Goal: Entertainment & Leisure: Consume media (video, audio)

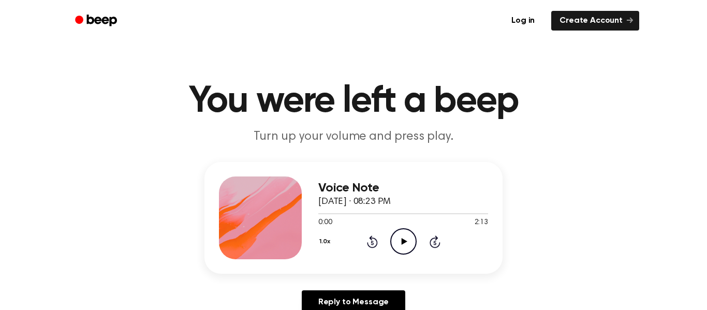
click at [404, 242] on icon at bounding box center [404, 241] width 6 height 7
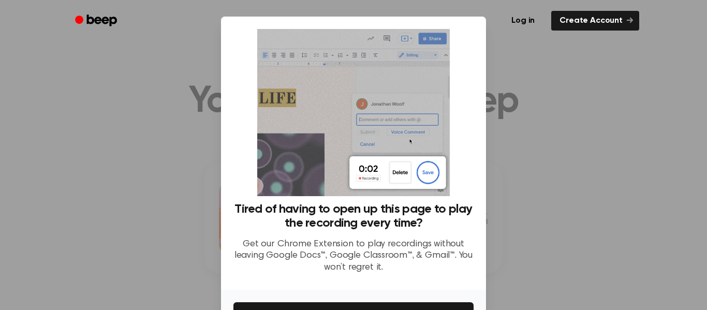
click at [199, 139] on div at bounding box center [353, 155] width 707 height 310
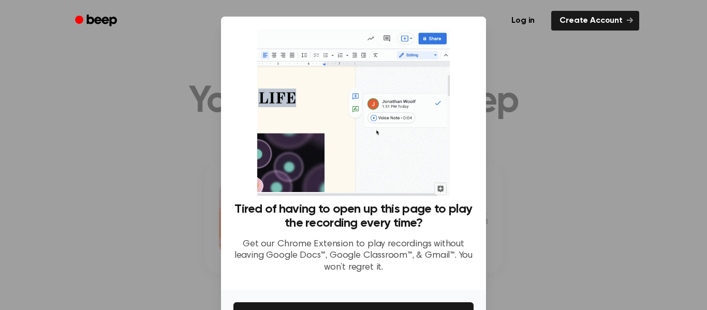
click at [199, 139] on div at bounding box center [353, 155] width 707 height 310
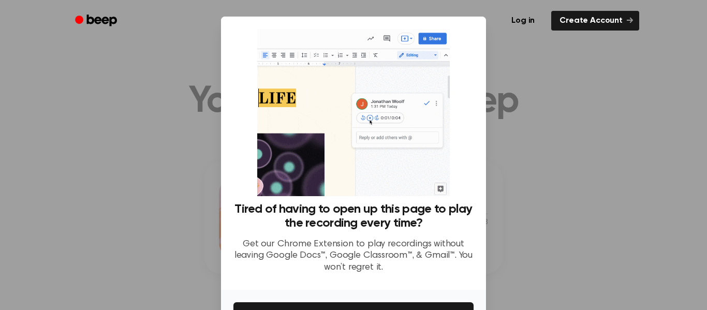
click at [199, 138] on div at bounding box center [353, 155] width 707 height 310
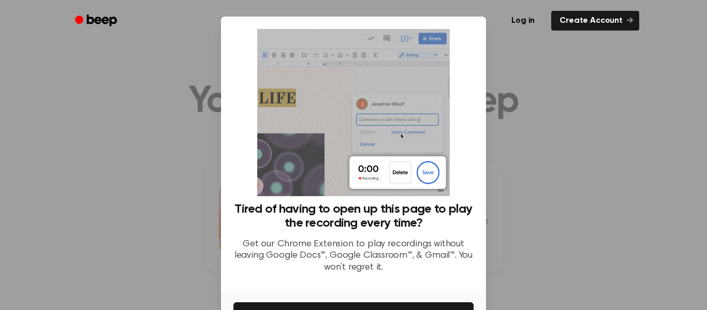
click at [199, 138] on div at bounding box center [353, 155] width 707 height 310
click at [201, 19] on ul "Log in Create Account" at bounding box center [387, 21] width 505 height 24
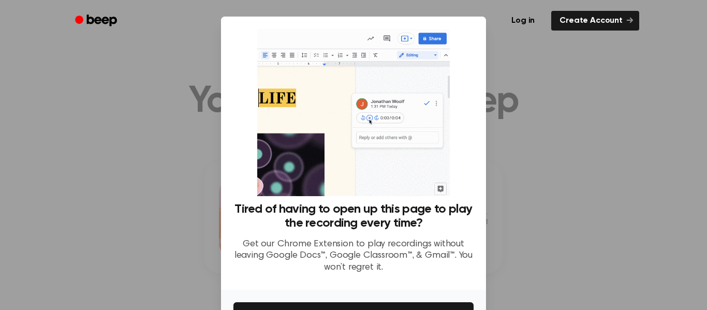
click at [122, 198] on div at bounding box center [353, 155] width 707 height 310
click at [135, 199] on div at bounding box center [353, 155] width 707 height 310
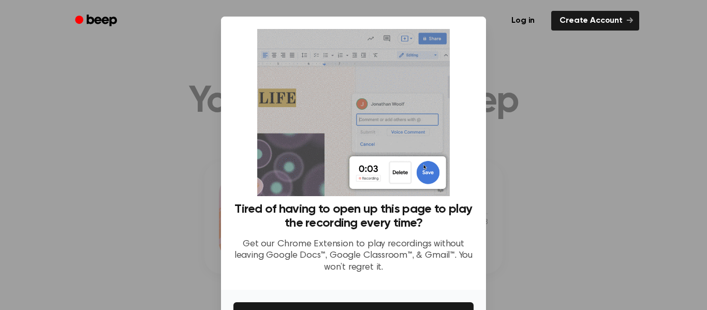
click at [143, 200] on div at bounding box center [353, 155] width 707 height 310
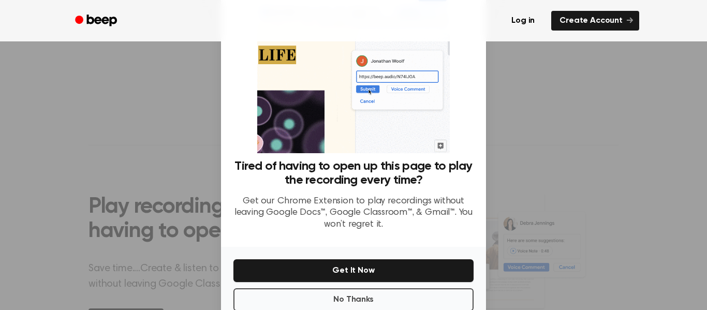
scroll to position [67, 0]
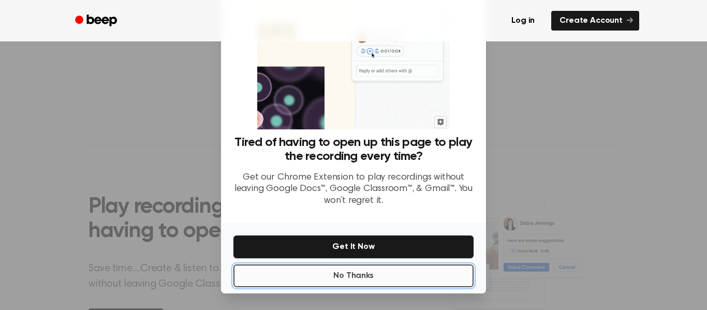
click at [268, 275] on button "No Thanks" at bounding box center [353, 275] width 240 height 23
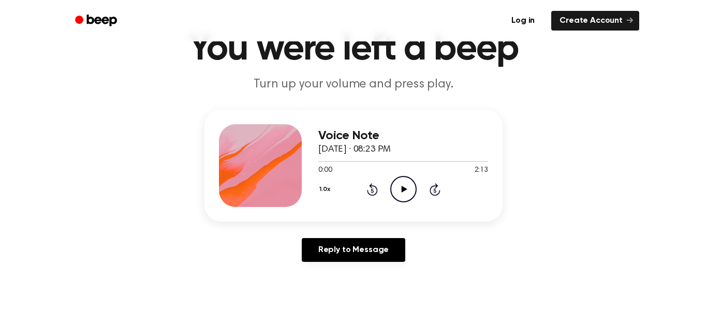
scroll to position [0, 0]
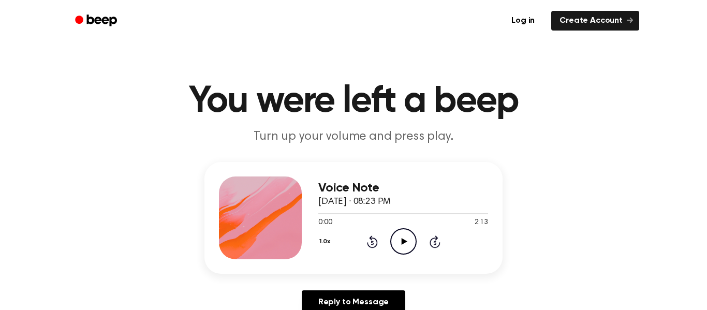
click at [405, 249] on icon "Play Audio" at bounding box center [403, 241] width 26 height 26
click at [367, 193] on h3 "Voice Note" at bounding box center [403, 188] width 170 height 14
click at [399, 232] on icon "Play Audio" at bounding box center [403, 241] width 26 height 26
click at [402, 242] on icon at bounding box center [404, 241] width 6 height 7
click at [232, 205] on div at bounding box center [260, 217] width 83 height 83
